Goal: Use online tool/utility: Utilize a website feature to perform a specific function

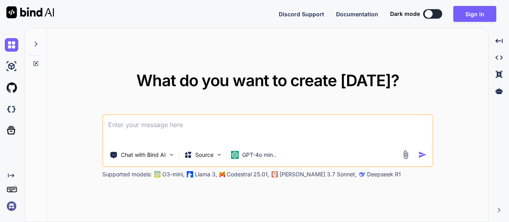
click at [409, 153] on img at bounding box center [405, 154] width 9 height 9
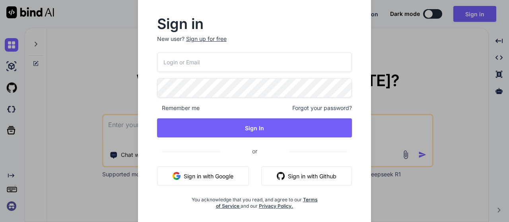
click at [295, 176] on button "Sign in with Github" at bounding box center [306, 176] width 91 height 19
click at [442, 27] on div "Sign in New user? Sign up for free Remember me Forgot your password? Sign In or…" at bounding box center [254, 111] width 509 height 222
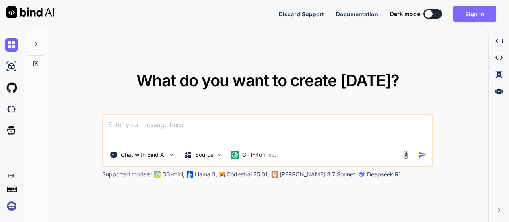
click at [477, 19] on button "Sign in" at bounding box center [475, 14] width 43 height 16
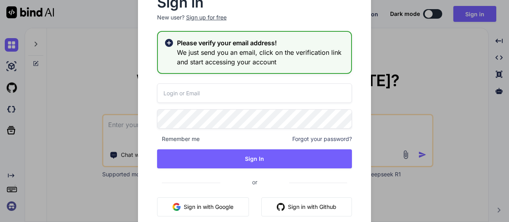
click at [214, 19] on div "Sign up for free" at bounding box center [206, 18] width 41 height 8
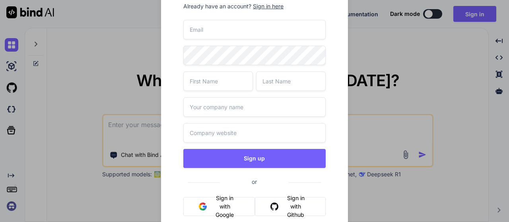
click at [295, 207] on button "Sign in with Github" at bounding box center [290, 206] width 71 height 19
click at [297, 206] on button "Sign in with Github" at bounding box center [290, 206] width 71 height 19
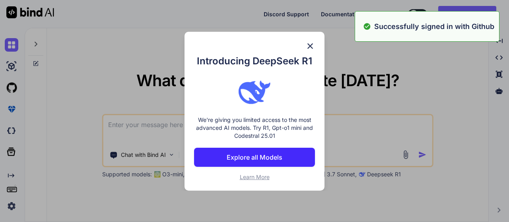
click at [406, 158] on div "Introducing DeepSeek R1 We're giving you limited access to the most advanced AI…" at bounding box center [254, 111] width 509 height 222
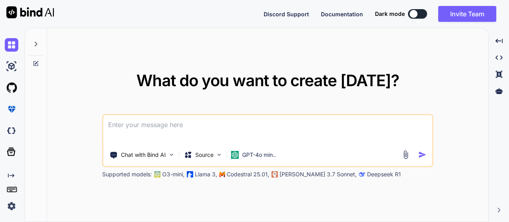
click at [406, 158] on img at bounding box center [405, 154] width 9 height 9
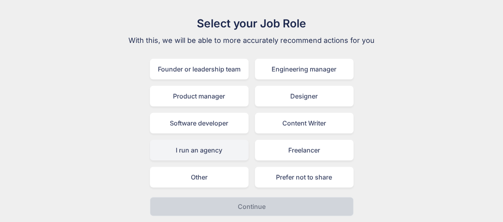
scroll to position [28, 0]
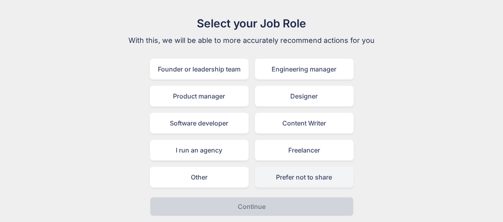
click at [279, 183] on div "Prefer not to share" at bounding box center [304, 177] width 99 height 21
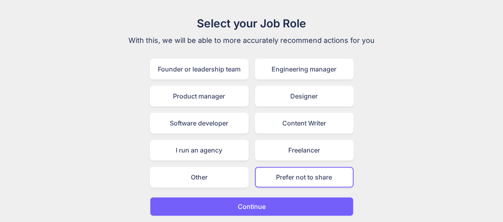
click at [268, 209] on button "Continue" at bounding box center [252, 206] width 204 height 19
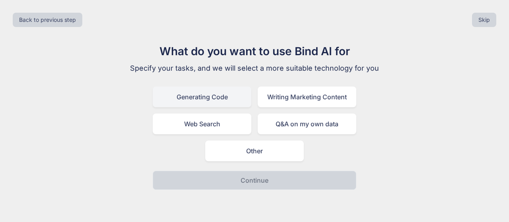
click at [220, 96] on div "Generating Code" at bounding box center [202, 97] width 99 height 21
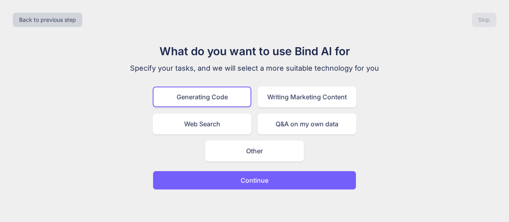
click at [270, 173] on button "Continue" at bounding box center [255, 180] width 204 height 19
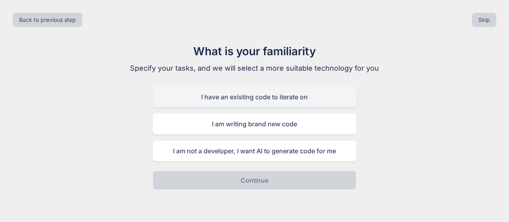
click at [288, 102] on div "I have an existing code to iterate on" at bounding box center [255, 97] width 204 height 21
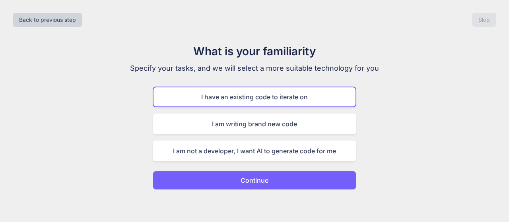
click at [276, 176] on button "Continue" at bounding box center [255, 180] width 204 height 19
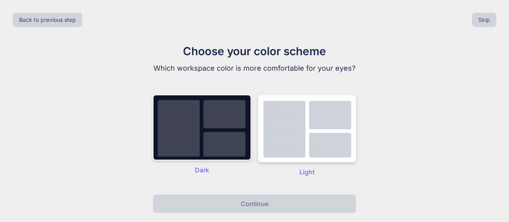
click at [326, 142] on img at bounding box center [307, 129] width 99 height 68
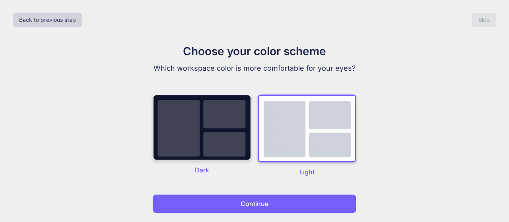
click at [280, 205] on button "Continue" at bounding box center [255, 204] width 204 height 19
click at [244, 205] on p "Continue" at bounding box center [255, 204] width 28 height 10
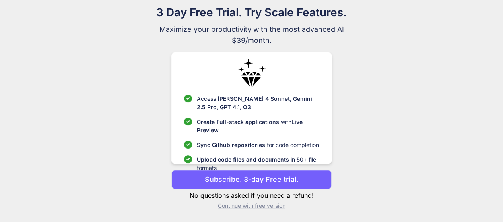
scroll to position [39, 0]
click at [251, 184] on p "Subscribe. 3-day Free trial." at bounding box center [252, 179] width 94 height 11
click at [277, 177] on p "Subscribe. 3-day Free trial." at bounding box center [252, 179] width 94 height 11
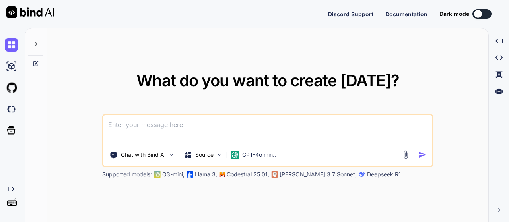
click at [353, 55] on div "What do you want to create [DATE]? Chat with Bind AI Source GPT-4o min.. Suppor…" at bounding box center [268, 125] width 442 height 195
click at [403, 154] on img at bounding box center [405, 154] width 9 height 9
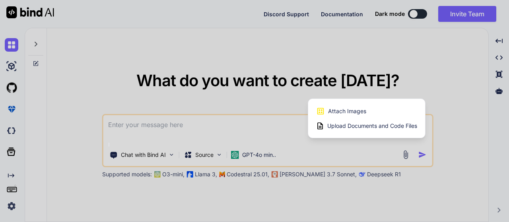
click at [372, 129] on span "Upload Documents and Code Files" at bounding box center [372, 126] width 90 height 8
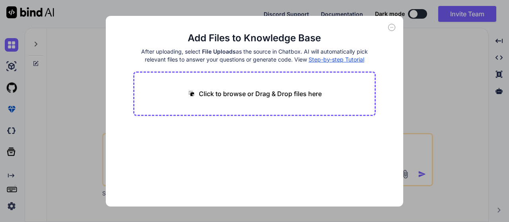
click at [249, 83] on div "Click to browse or Drag & Drop files here" at bounding box center [254, 94] width 243 height 45
type textarea "x"
click at [222, 98] on p "Click to browse or Drag & Drop files here" at bounding box center [260, 94] width 123 height 10
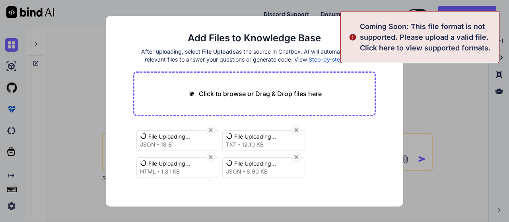
drag, startPoint x: 351, startPoint y: 152, endPoint x: 333, endPoint y: 168, distance: 24.5
click at [333, 168] on div "File Uploading... json 18 B File Uploading... txt 12.10 KB File Uploading... ht…" at bounding box center [254, 152] width 243 height 57
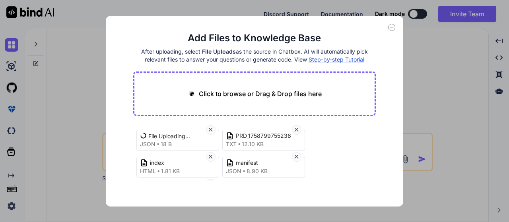
scroll to position [30, 0]
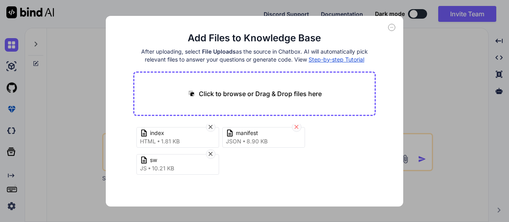
click at [298, 124] on icon at bounding box center [296, 127] width 7 height 7
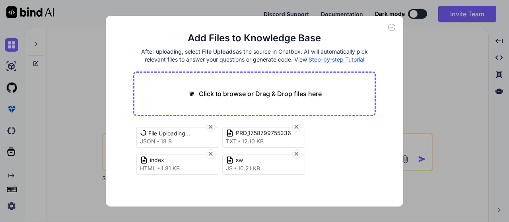
click at [211, 124] on icon at bounding box center [210, 127] width 7 height 7
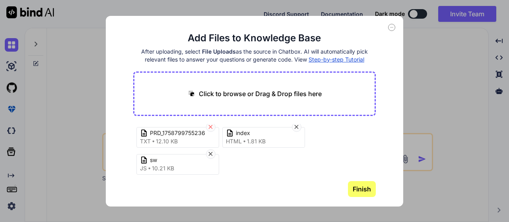
click at [211, 124] on icon at bounding box center [210, 127] width 7 height 7
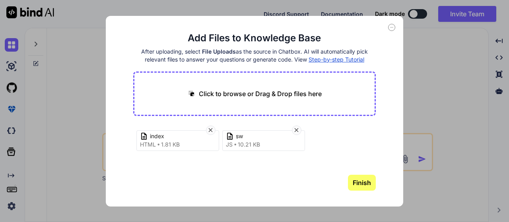
click at [212, 123] on div "Click to browse or Drag & Drop files here index html 1.81 KB sw js 10.21 KB Fin…" at bounding box center [254, 131] width 243 height 119
click at [210, 129] on icon at bounding box center [210, 130] width 7 height 7
click at [209, 131] on icon at bounding box center [210, 130] width 7 height 7
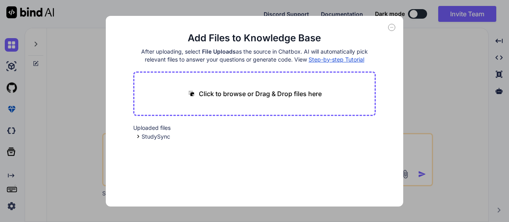
click at [394, 29] on icon at bounding box center [391, 27] width 7 height 7
